Goal: Find specific page/section: Find specific page/section

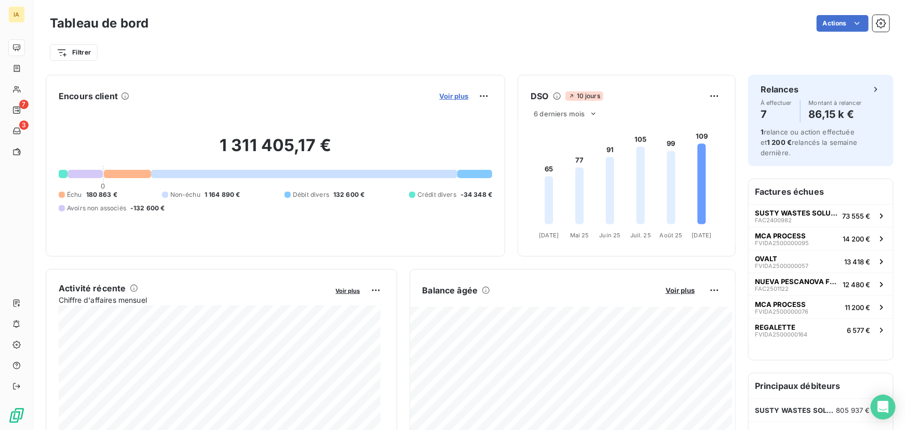
click at [452, 95] on span "Voir plus" at bounding box center [453, 96] width 29 height 8
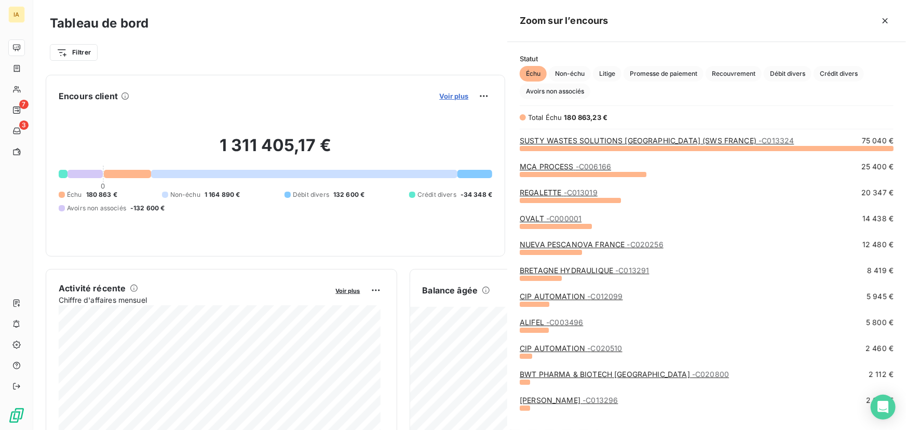
scroll to position [275, 391]
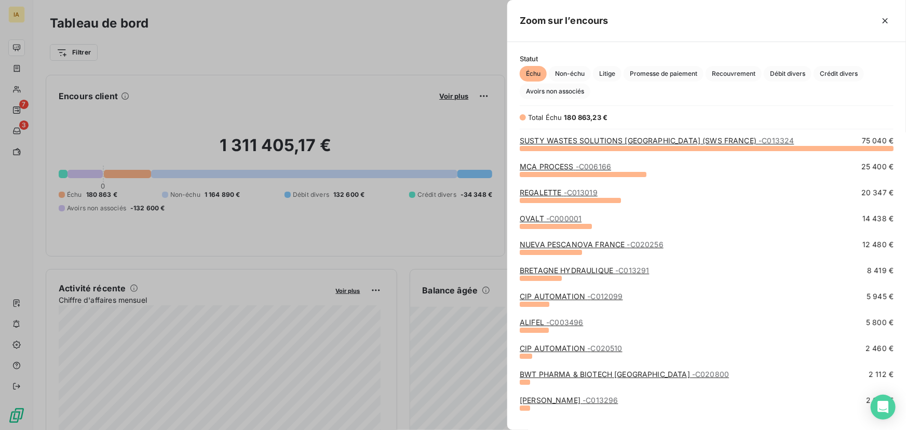
click at [546, 321] on span "- C003496" at bounding box center [564, 322] width 37 height 9
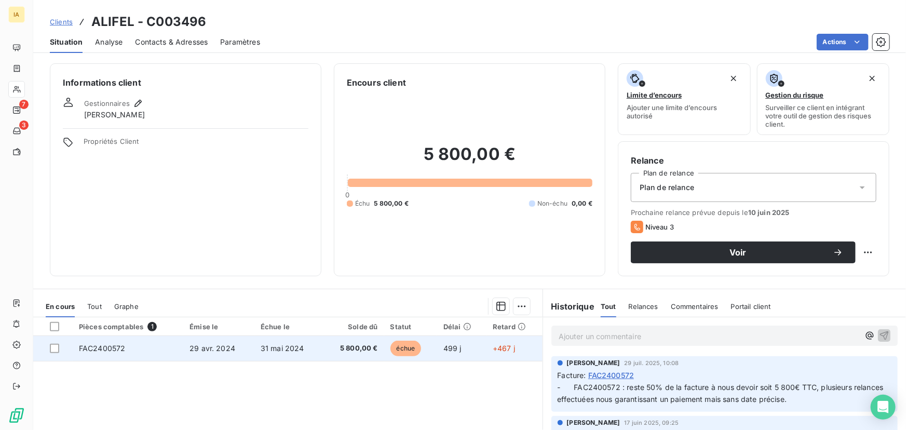
click at [244, 354] on td "29 avr. 2024" at bounding box center [218, 348] width 71 height 25
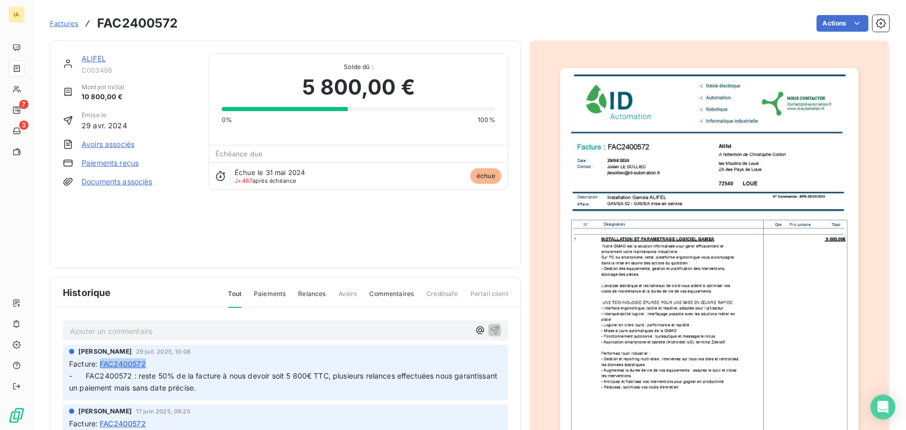
drag, startPoint x: 151, startPoint y: 366, endPoint x: 101, endPoint y: 363, distance: 50.4
click at [101, 363] on div "Facture : FAC2400572" at bounding box center [285, 363] width 433 height 11
copy span "FAC2400572"
click at [618, 184] on img "button" at bounding box center [709, 279] width 298 height 422
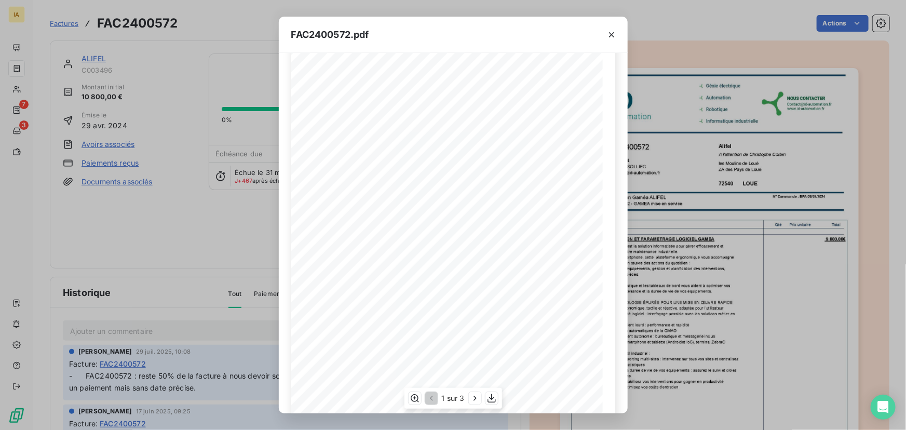
scroll to position [105, 0]
click at [472, 395] on icon "button" at bounding box center [475, 398] width 10 height 10
click at [473, 397] on icon "button" at bounding box center [475, 398] width 10 height 10
drag, startPoint x: 195, startPoint y: 214, endPoint x: 203, endPoint y: 220, distance: 9.7
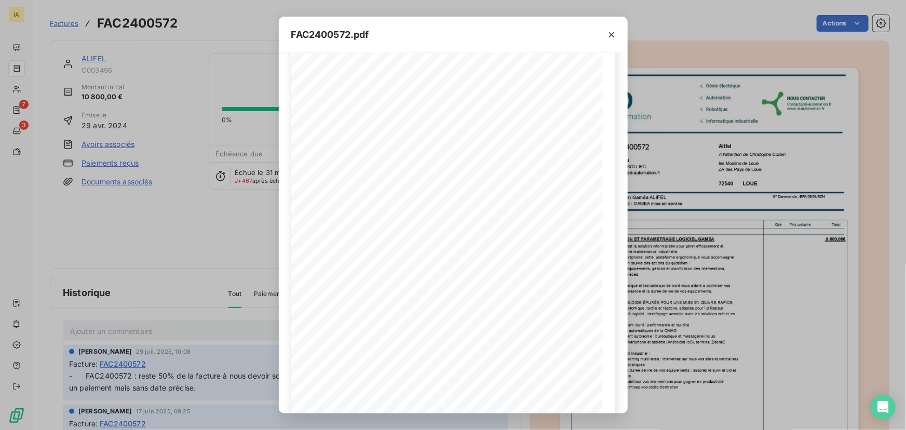
click at [197, 216] on div "FAC2400572.pdf !1KK    *& )  …" at bounding box center [453, 215] width 906 height 430
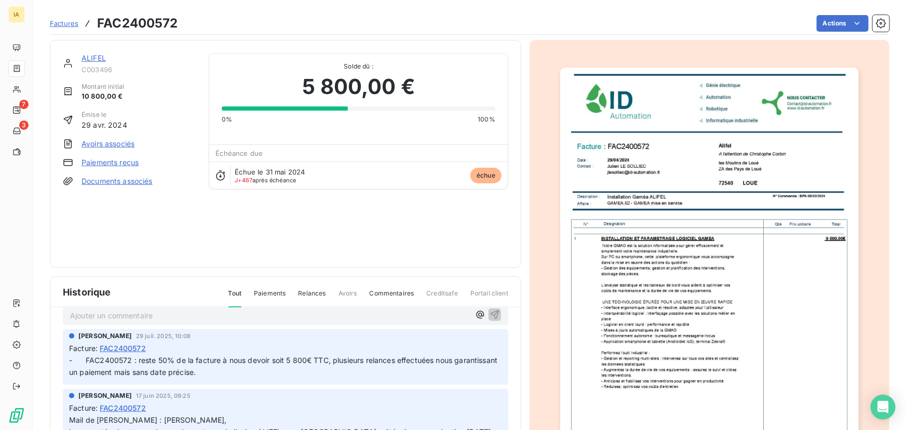
scroll to position [0, 0]
